Goal: Browse casually: Explore the website without a specific task or goal

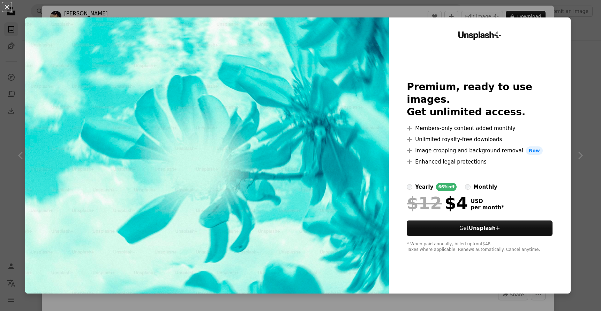
scroll to position [10203, 0]
click at [588, 27] on div "An X shape Unsplash+ Premium, ready to use images. Get unlimited access. A plus…" at bounding box center [300, 155] width 601 height 311
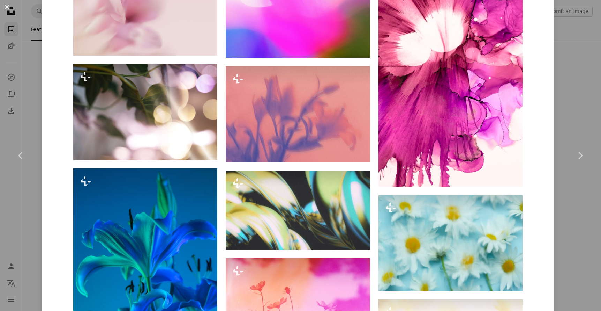
scroll to position [1427, 0]
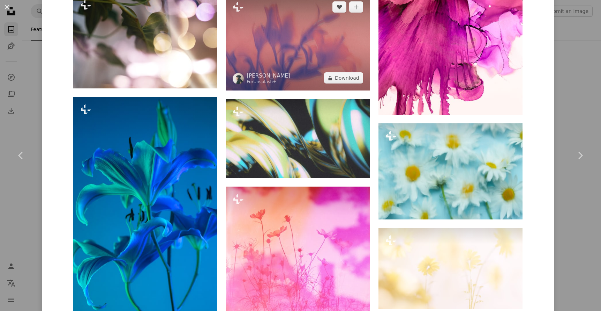
click at [315, 44] on img at bounding box center [298, 42] width 144 height 96
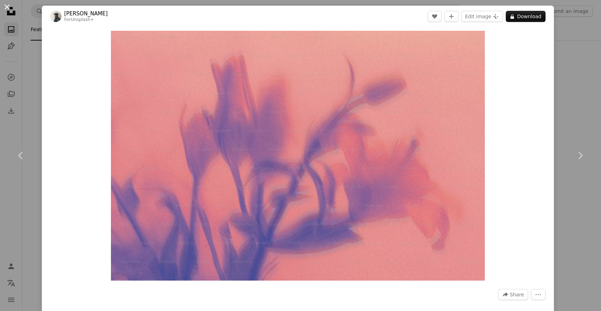
click at [4, 8] on button "An X shape" at bounding box center [7, 7] width 8 height 8
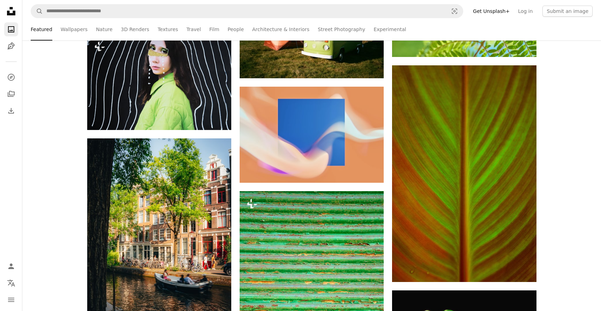
scroll to position [9717, 0]
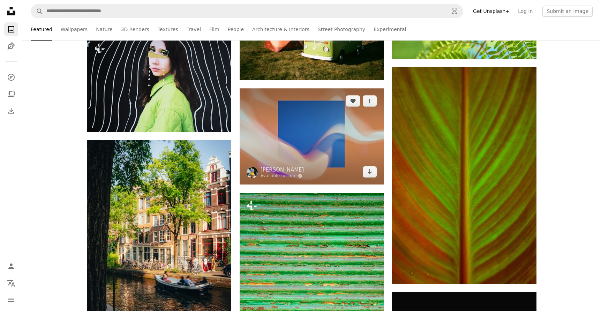
click at [294, 135] on img at bounding box center [312, 136] width 144 height 96
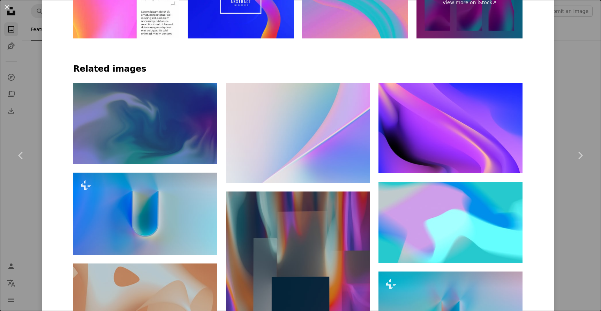
scroll to position [584, 0]
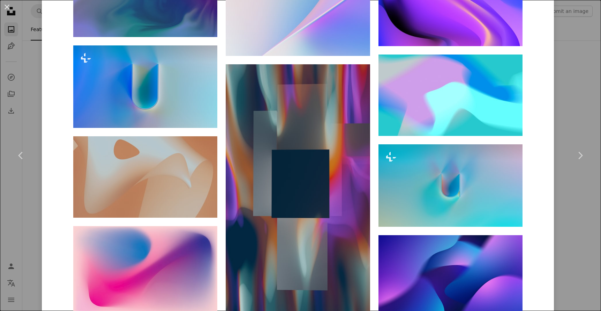
click at [7, 5] on button "An X shape" at bounding box center [7, 7] width 8 height 8
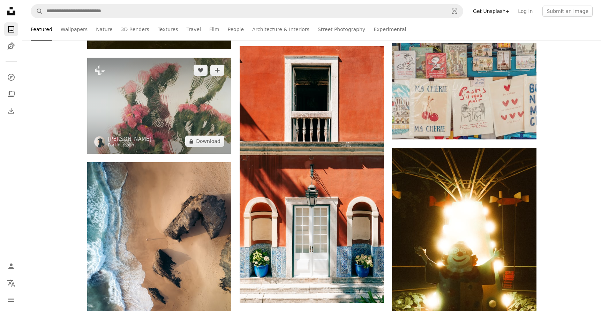
scroll to position [20904, 0]
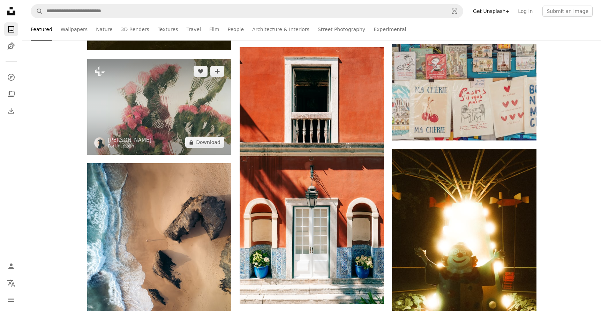
click at [186, 116] on img at bounding box center [159, 107] width 144 height 96
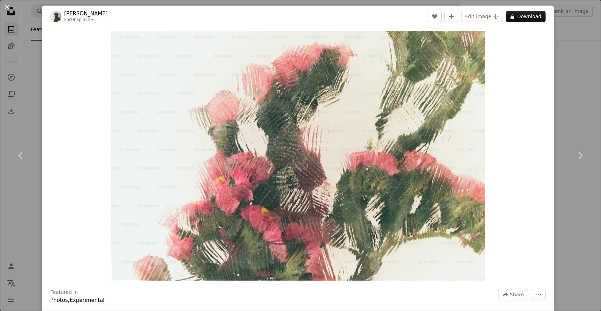
drag, startPoint x: 9, startPoint y: 9, endPoint x: 169, endPoint y: 114, distance: 191.5
click at [8, 9] on button "An X shape" at bounding box center [7, 7] width 8 height 8
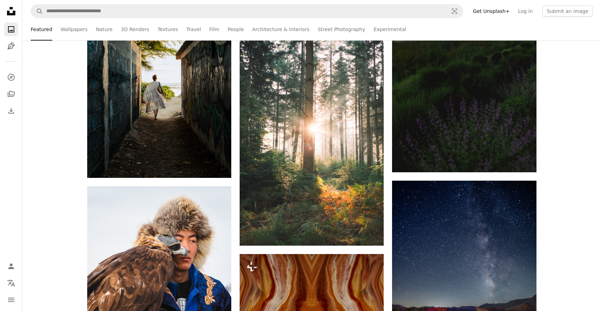
scroll to position [21413, 0]
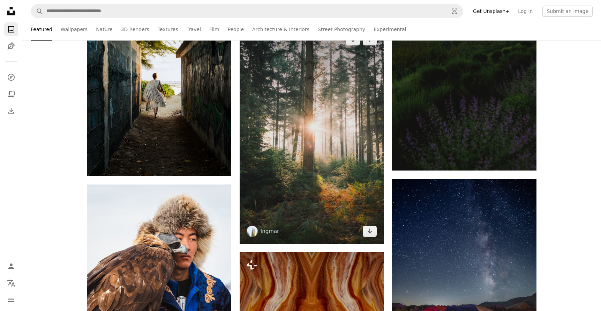
click at [289, 106] on img at bounding box center [312, 135] width 144 height 216
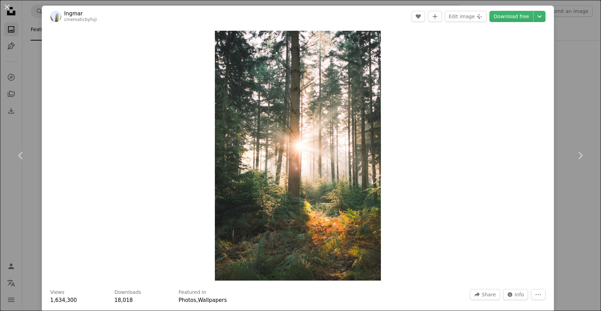
click at [324, 176] on img "Zoom in on this image" at bounding box center [298, 156] width 167 height 250
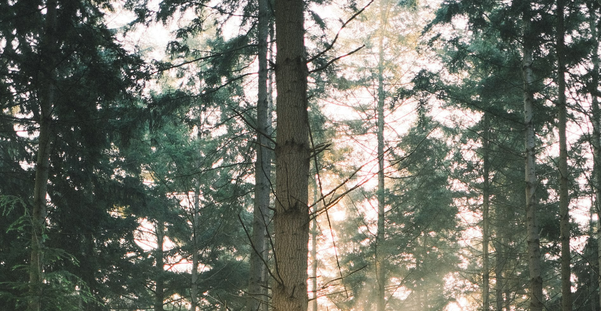
scroll to position [296, 0]
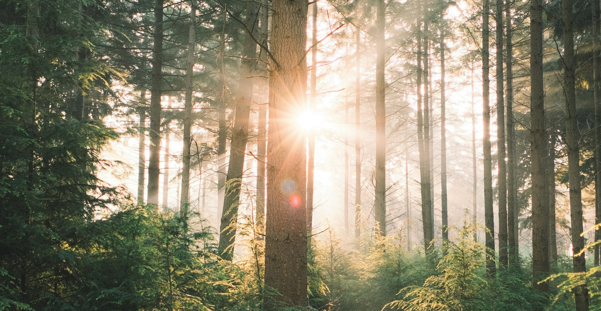
click at [584, 12] on img "Zoom out on this image" at bounding box center [301, 154] width 602 height 903
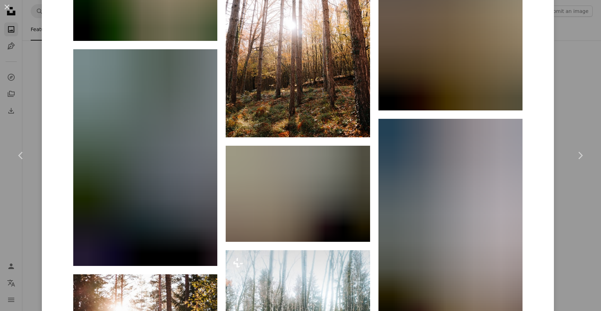
scroll to position [1264, 0]
